Goal: Check status: Check status

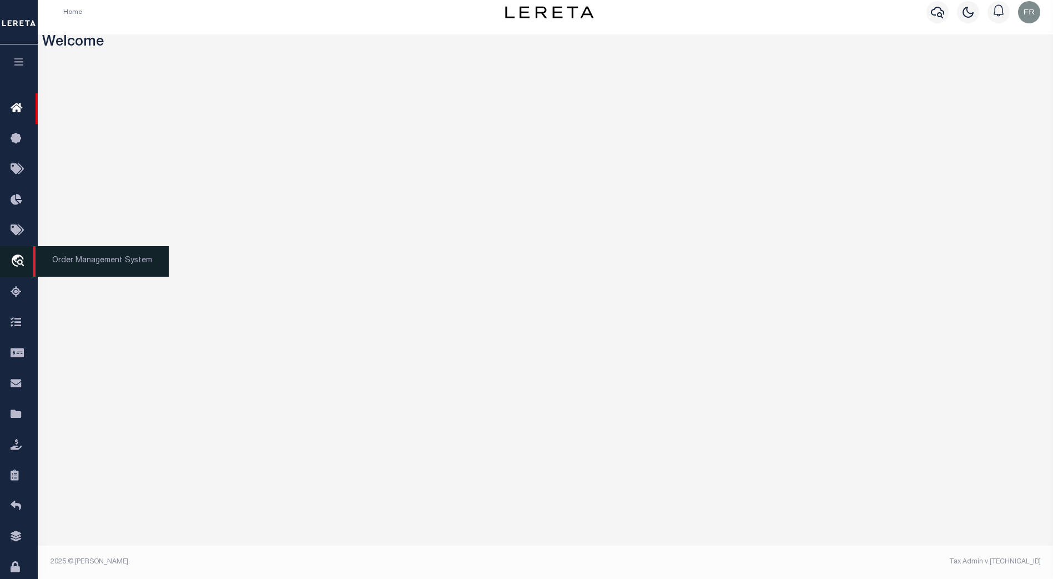
scroll to position [10, 0]
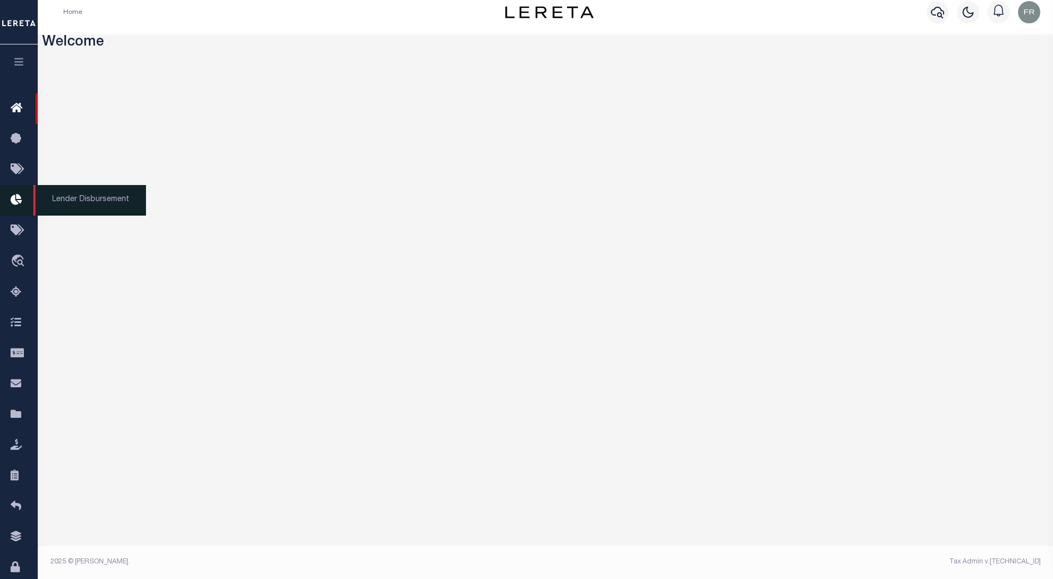
click at [18, 199] on icon at bounding box center [20, 200] width 18 height 14
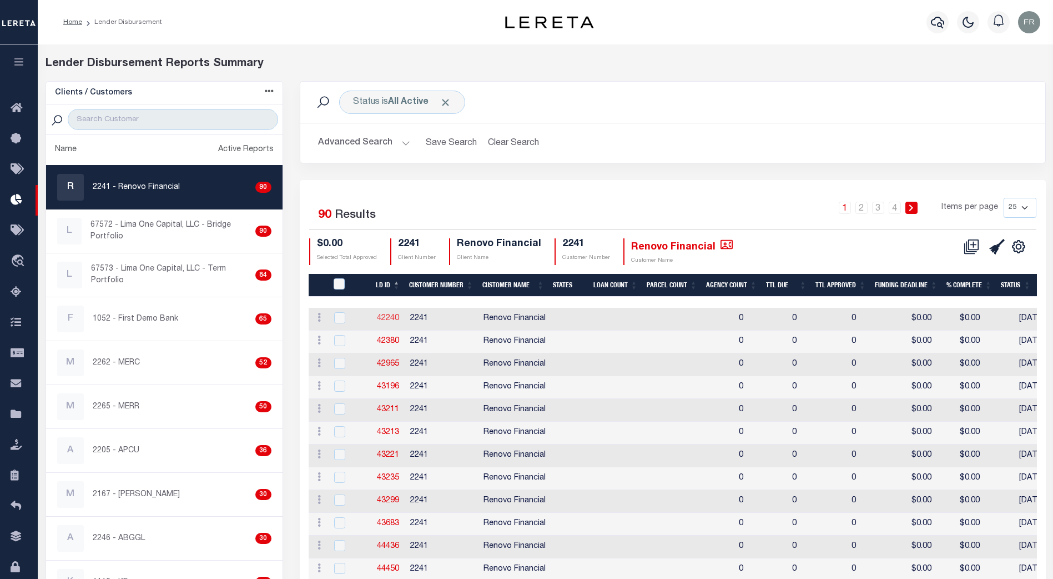
click at [385, 315] on link "42240" at bounding box center [388, 318] width 22 height 8
checkbox input "true"
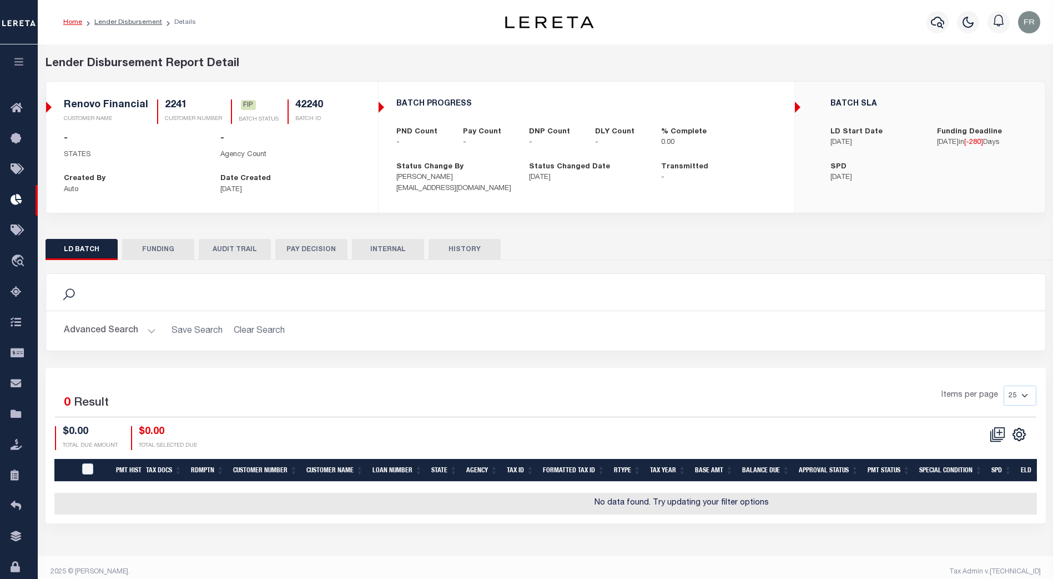
click at [242, 249] on button "AUDIT TRAIL" at bounding box center [235, 249] width 72 height 21
